Goal: Information Seeking & Learning: Learn about a topic

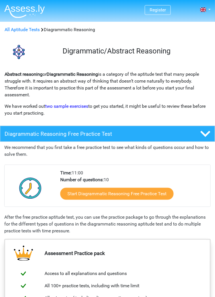
scroll to position [1, 0]
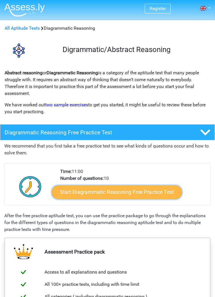
click at [163, 193] on link "Start Diagrammatic Reasoning Free Practice Test" at bounding box center [117, 192] width 131 height 14
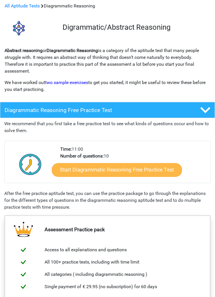
scroll to position [28, 0]
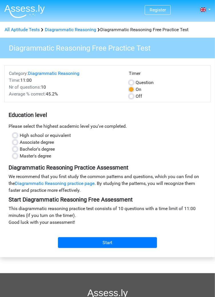
click at [50, 148] on label "Bachelor's degree" at bounding box center [37, 149] width 35 height 7
click at [17, 148] on input "Bachelor's degree" at bounding box center [15, 149] width 5 height 6
radio input "true"
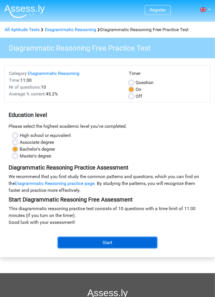
click at [104, 244] on input "Start" at bounding box center [107, 242] width 99 height 11
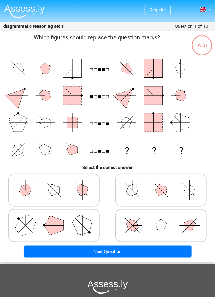
click at [89, 197] on icon at bounding box center [54, 190] width 86 height 29
click at [58, 183] on input "radio" at bounding box center [56, 181] width 4 height 4
radio input "true"
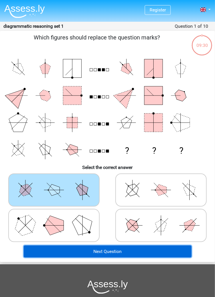
click at [137, 251] on button "Next Question" at bounding box center [108, 251] width 168 height 12
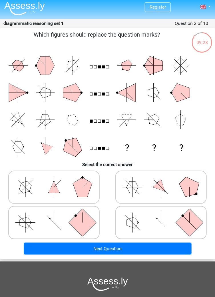
scroll to position [3, 0]
